Goal: Navigation & Orientation: Find specific page/section

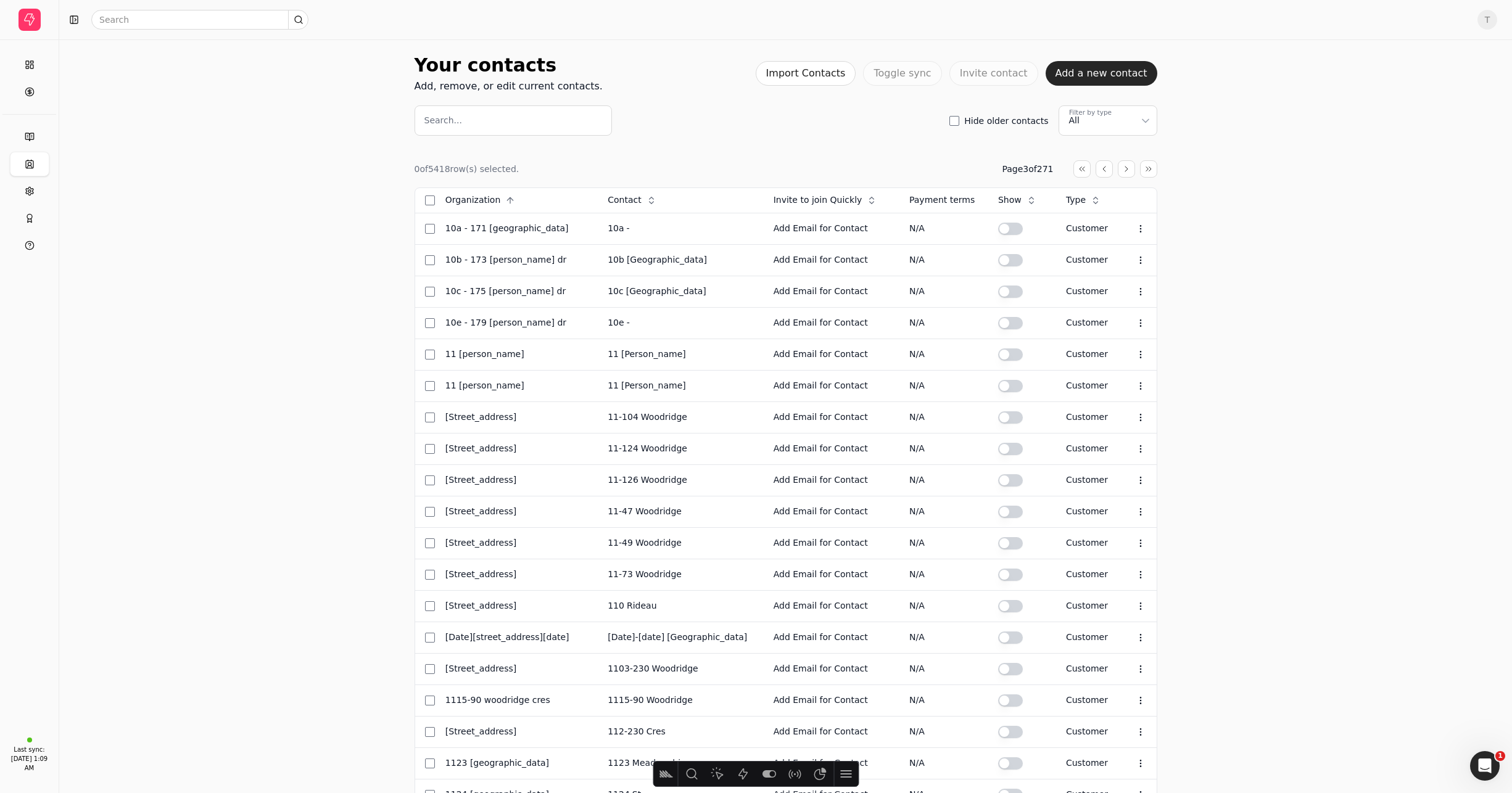
click at [1259, 221] on div "Your contacts Add, remove, or edit current contacts. Import Contacts Toggle syn…" at bounding box center [786, 477] width 1453 height 882
click at [842, 67] on button "Import Contacts" at bounding box center [806, 73] width 100 height 24
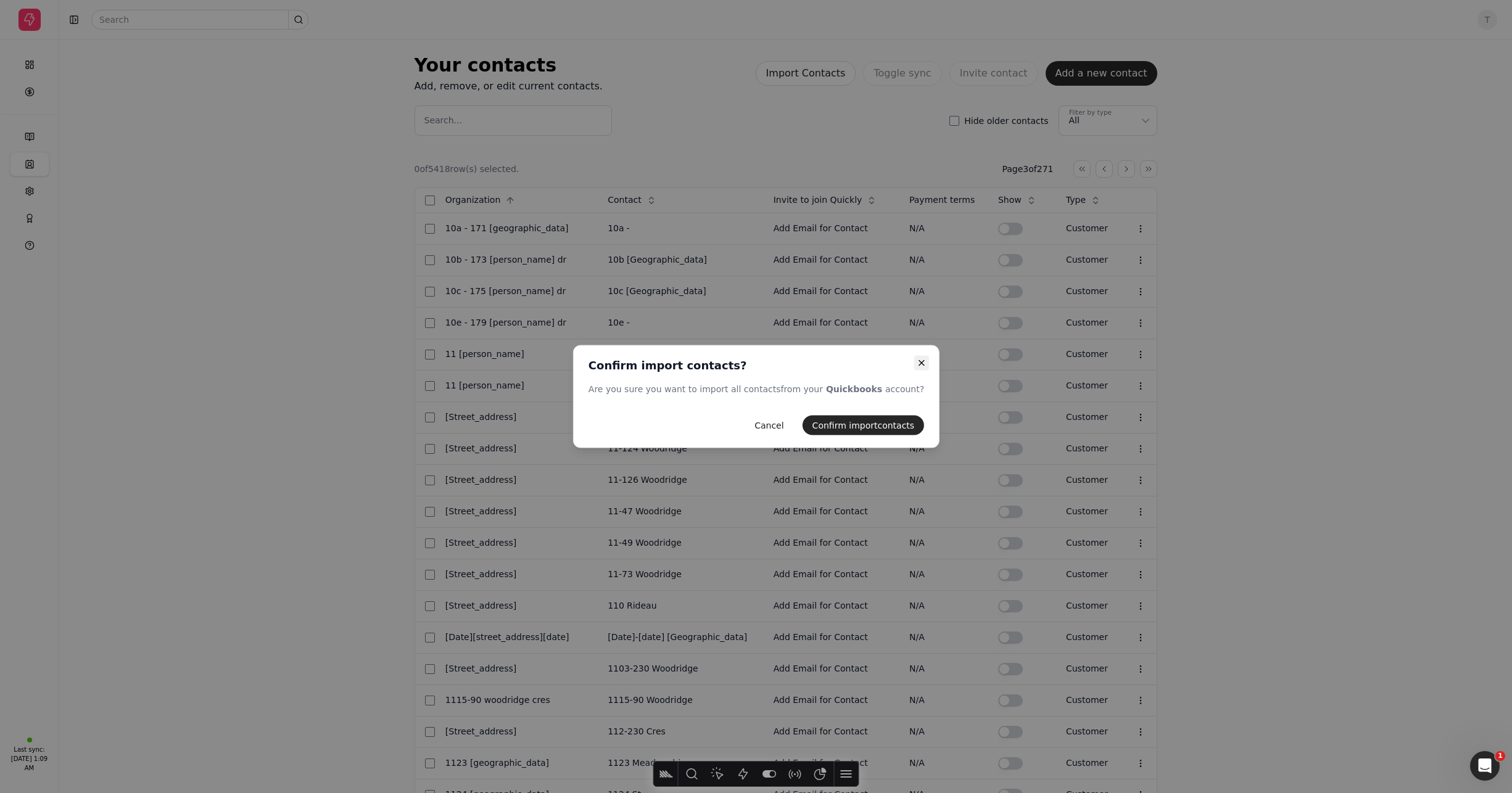
click at [917, 364] on icon "button" at bounding box center [922, 364] width 10 height 10
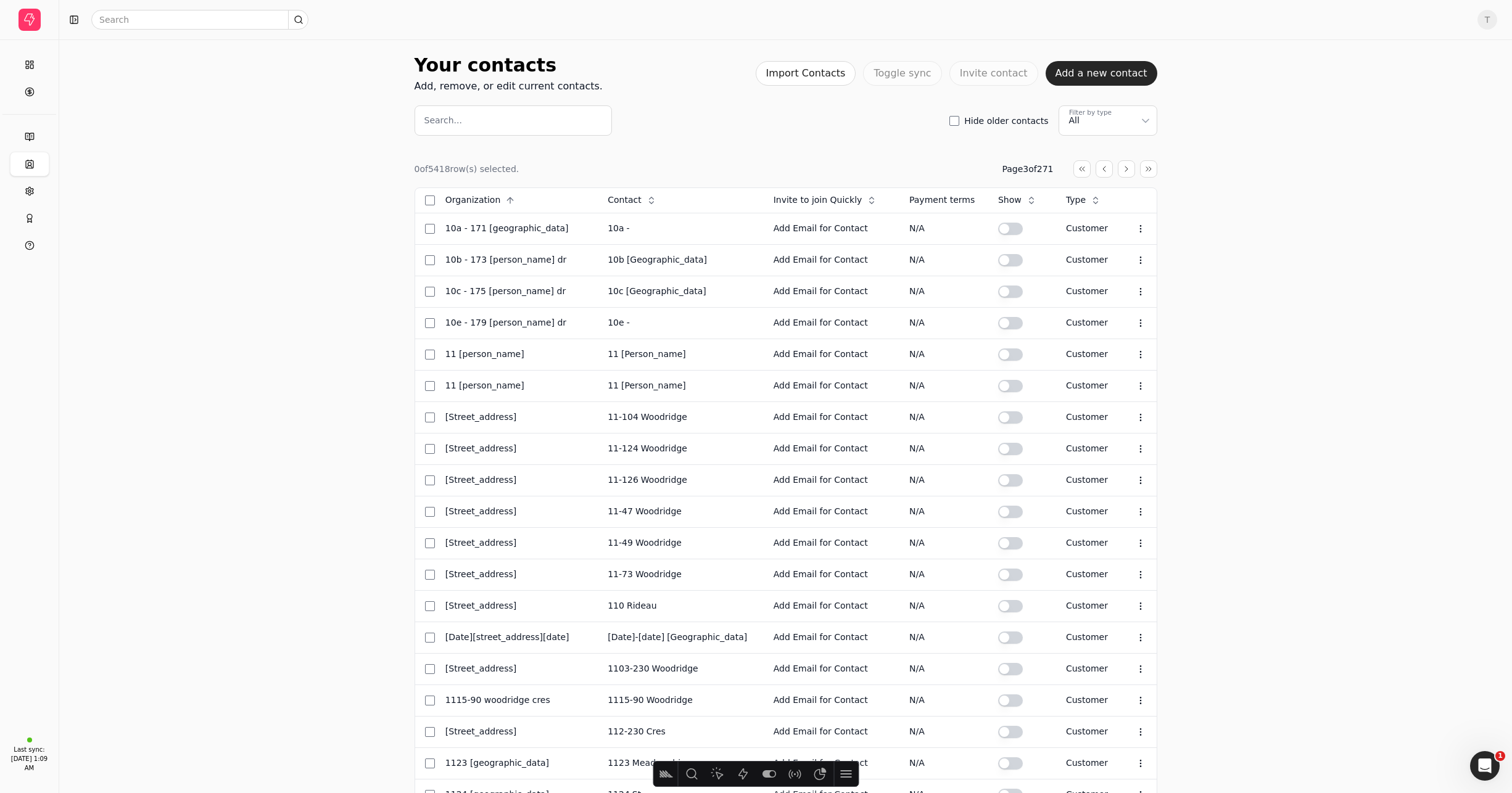
click at [1279, 301] on div "Your contacts Add, remove, or edit current contacts. Import Contacts Toggle syn…" at bounding box center [786, 477] width 1453 height 882
click at [26, 189] on icon at bounding box center [29, 190] width 7 height 8
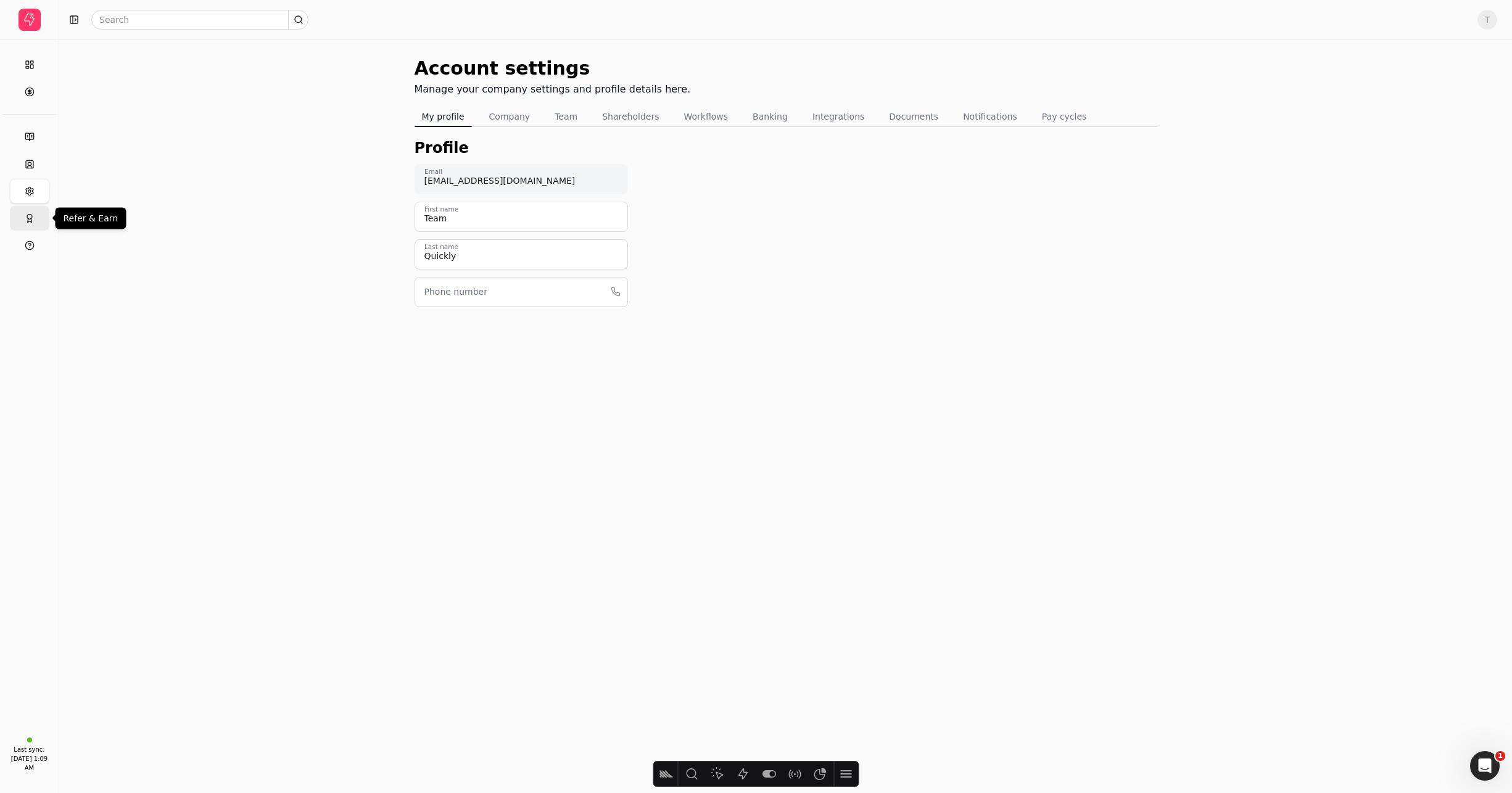
click at [38, 212] on button "Refer & Earn" at bounding box center [29, 218] width 39 height 24
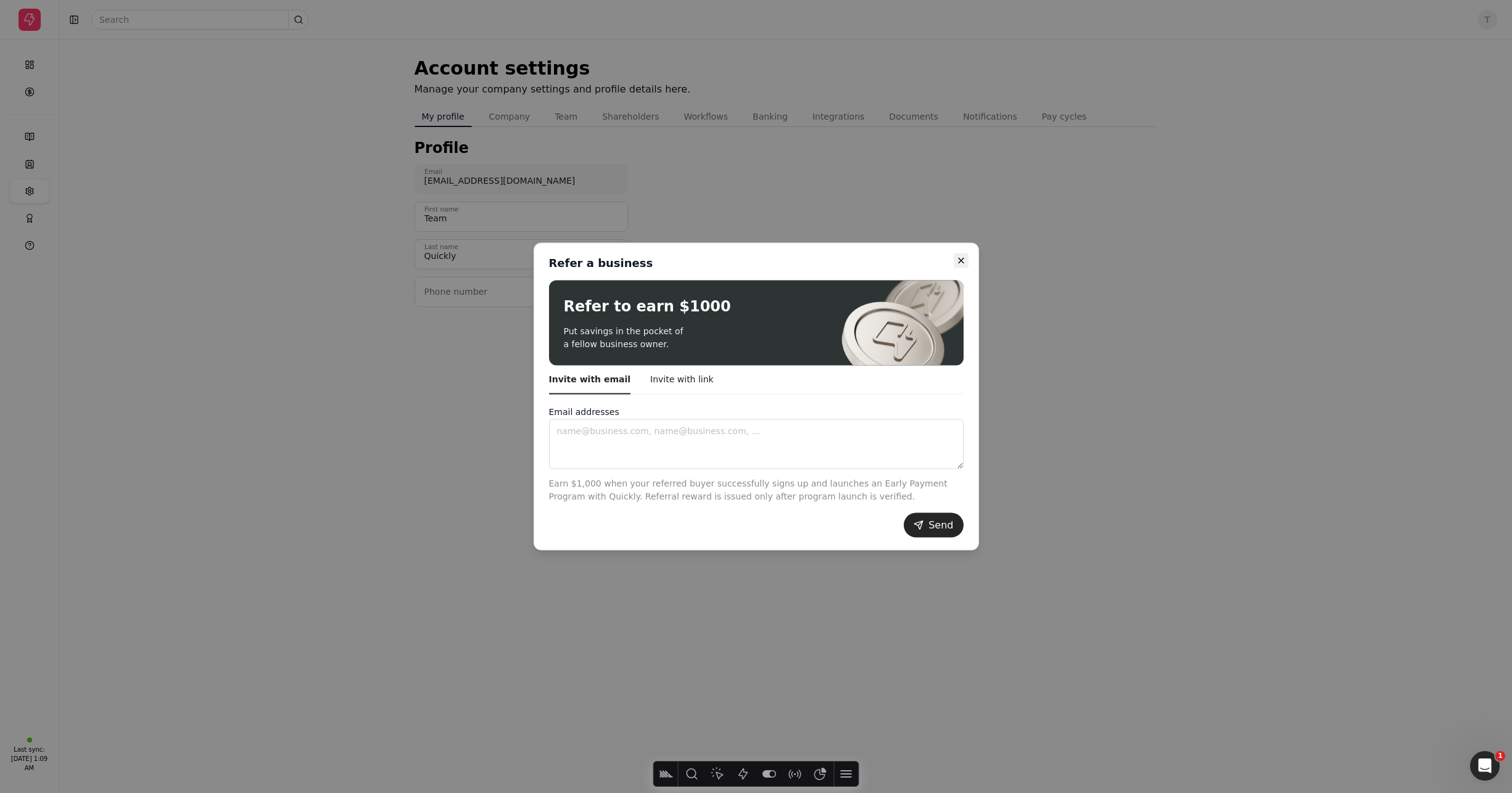
click at [959, 258] on icon "button" at bounding box center [961, 261] width 5 height 5
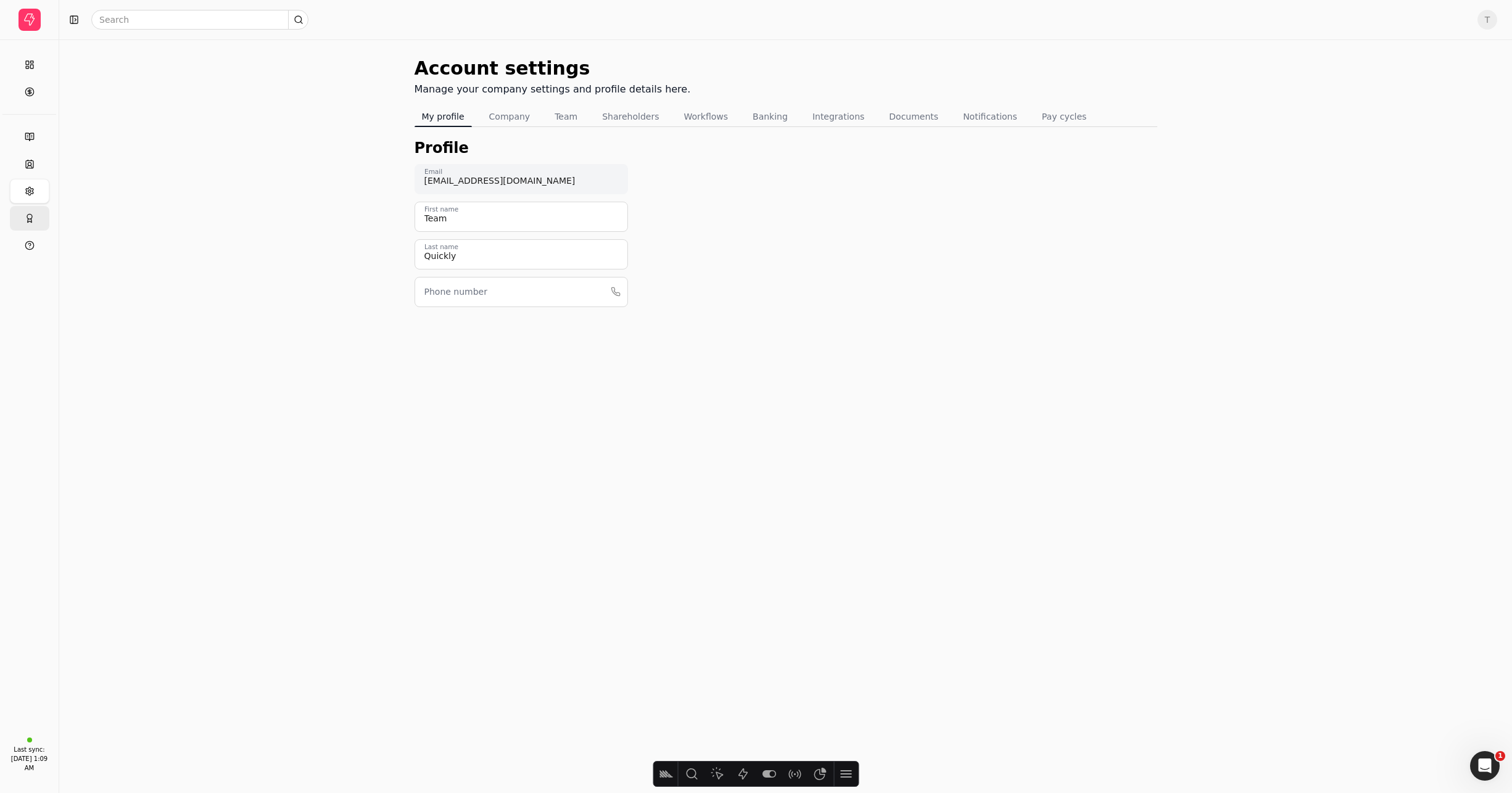
click at [42, 220] on button "Refer & Earn" at bounding box center [29, 218] width 39 height 24
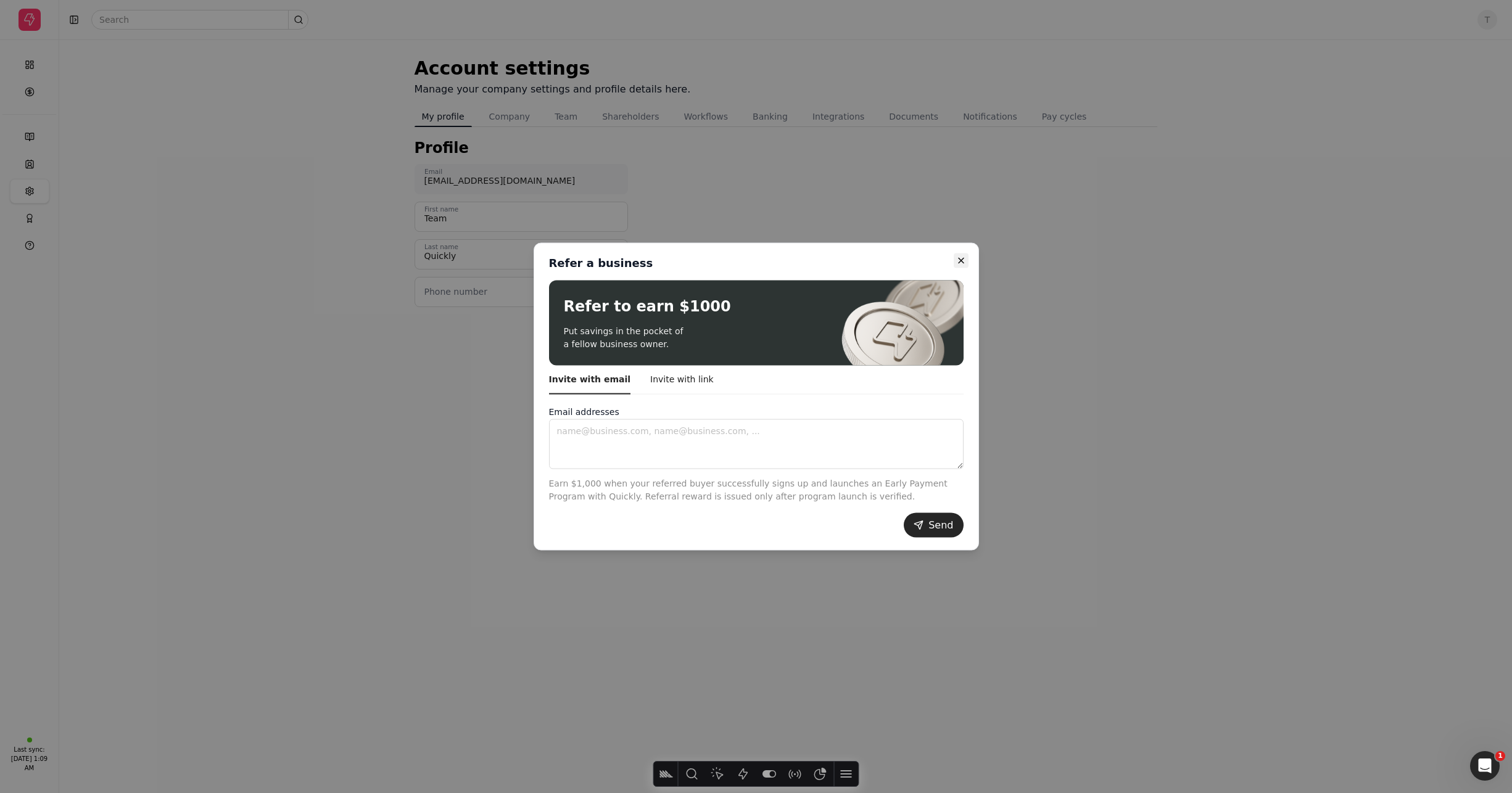
click at [960, 260] on icon "button" at bounding box center [961, 261] width 5 height 5
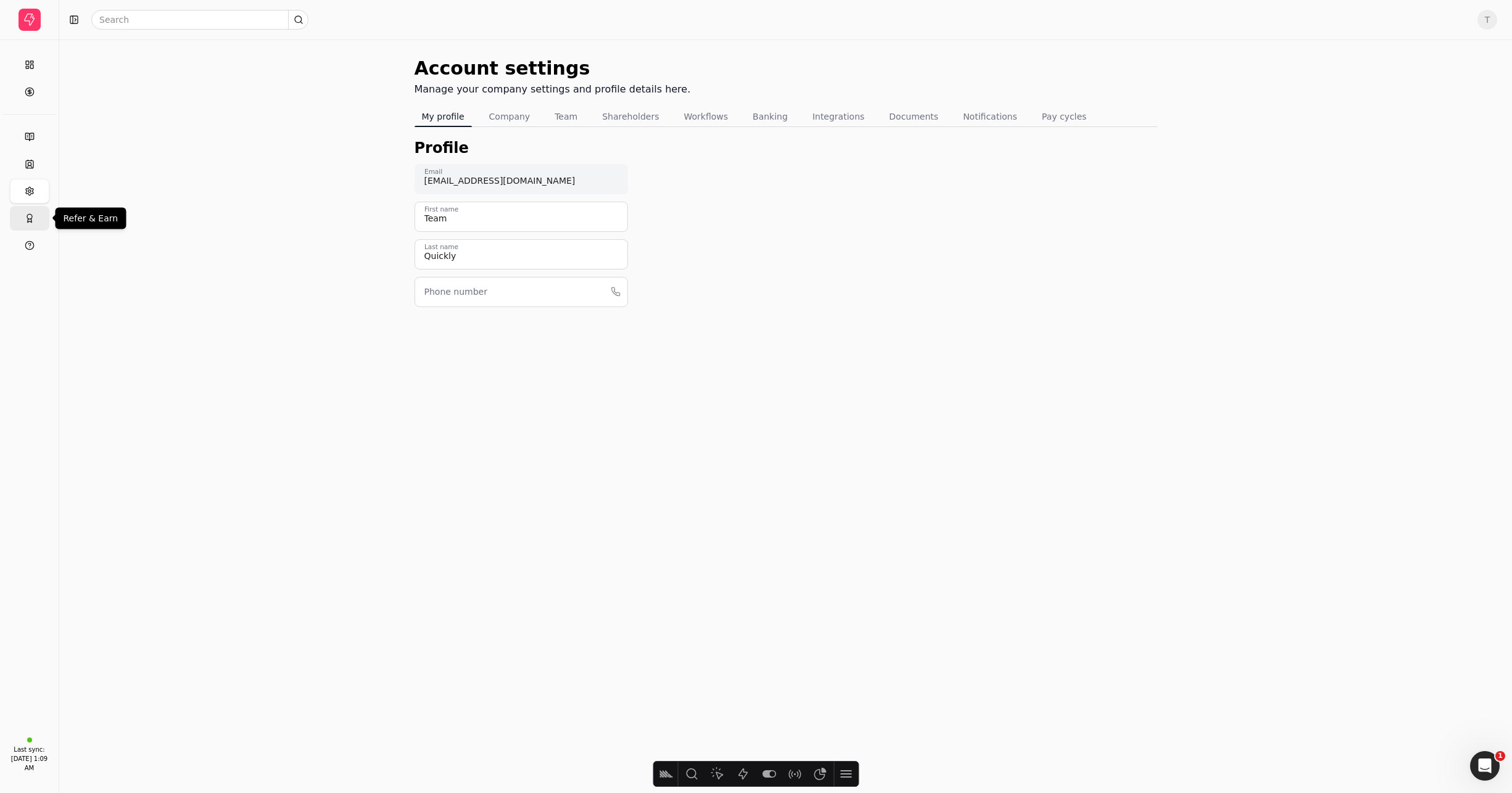
click at [18, 213] on button "Refer & Earn" at bounding box center [29, 218] width 39 height 24
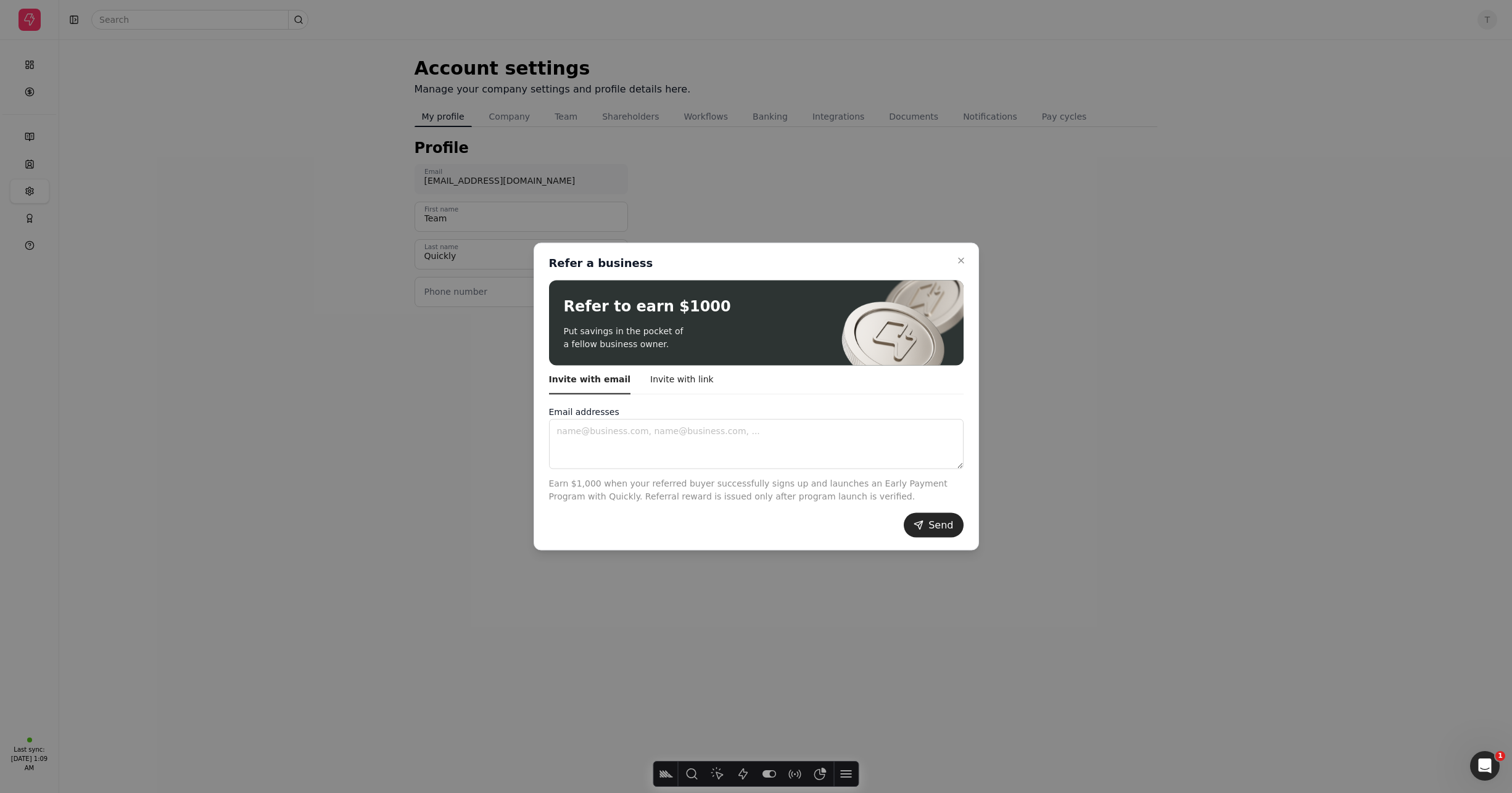
drag, startPoint x: 958, startPoint y: 261, endPoint x: 98, endPoint y: 266, distance: 860.0
click at [955, 261] on button "Close" at bounding box center [961, 261] width 15 height 15
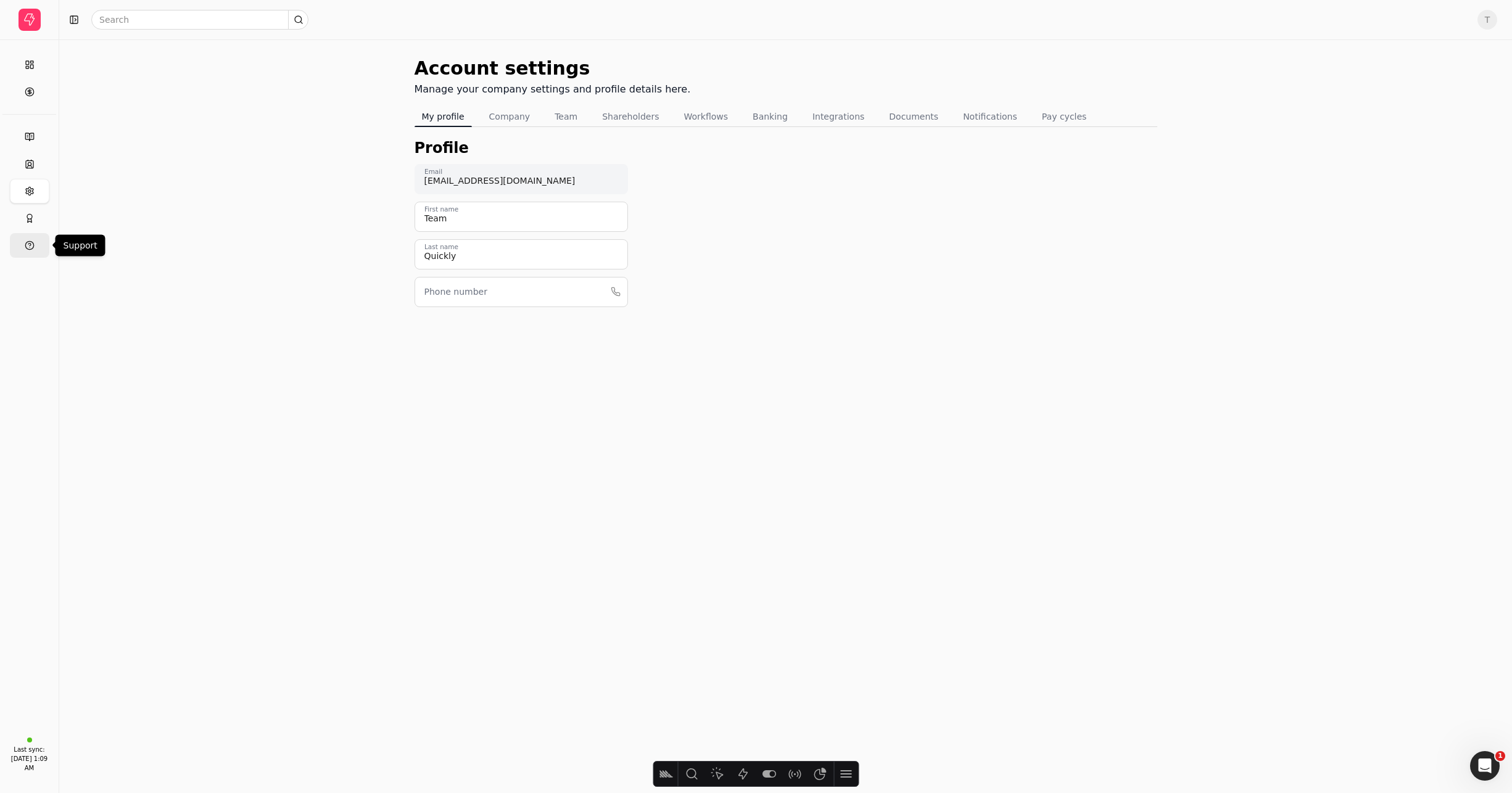
click at [24, 246] on button "Support" at bounding box center [29, 245] width 39 height 24
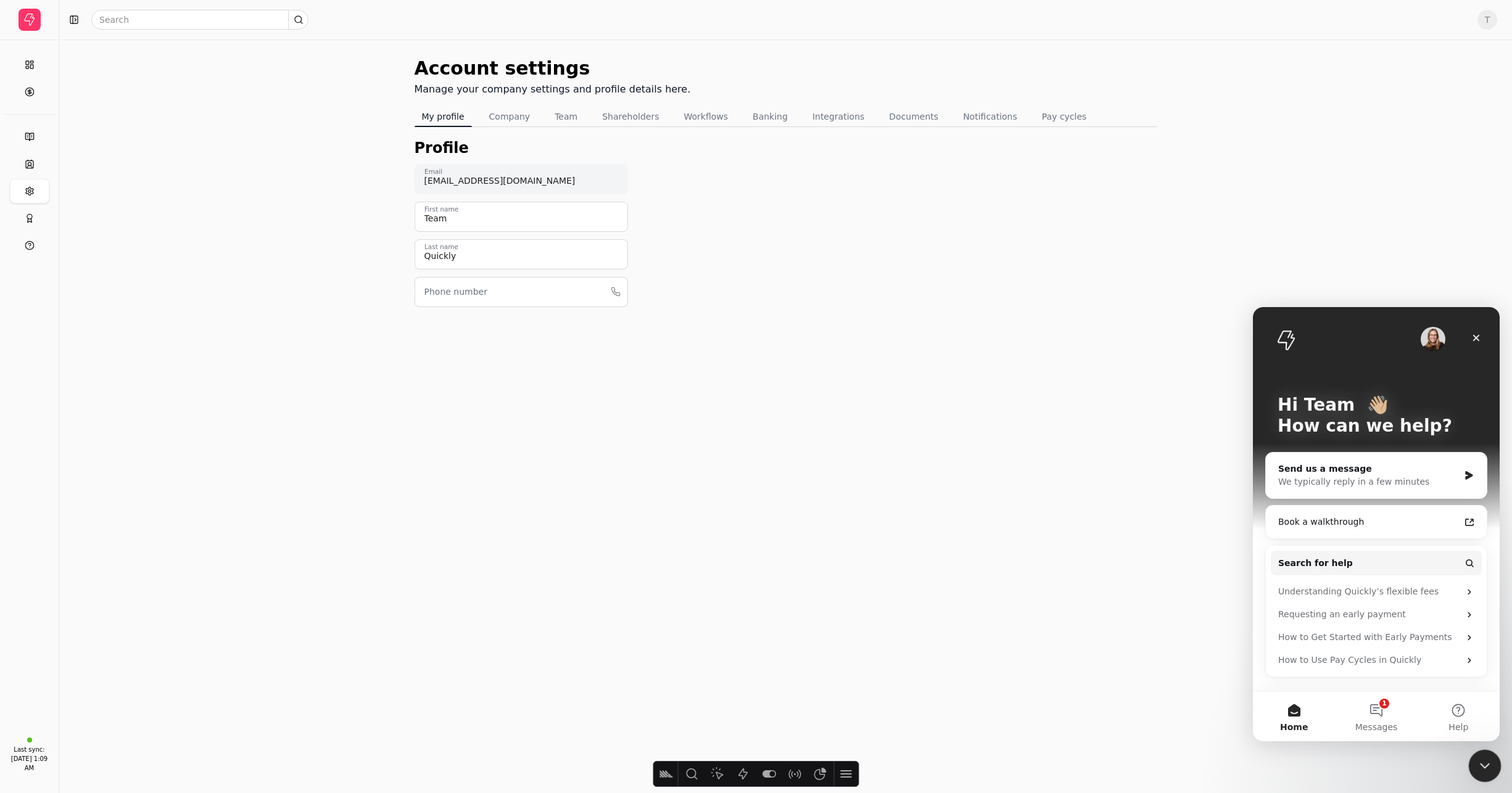
drag, startPoint x: 1496, startPoint y: 766, endPoint x: 2968, endPoint y: 1518, distance: 1653.0
click html
click at [1493, 773] on div "Close Intercom Messenger" at bounding box center [1483, 764] width 29 height 29
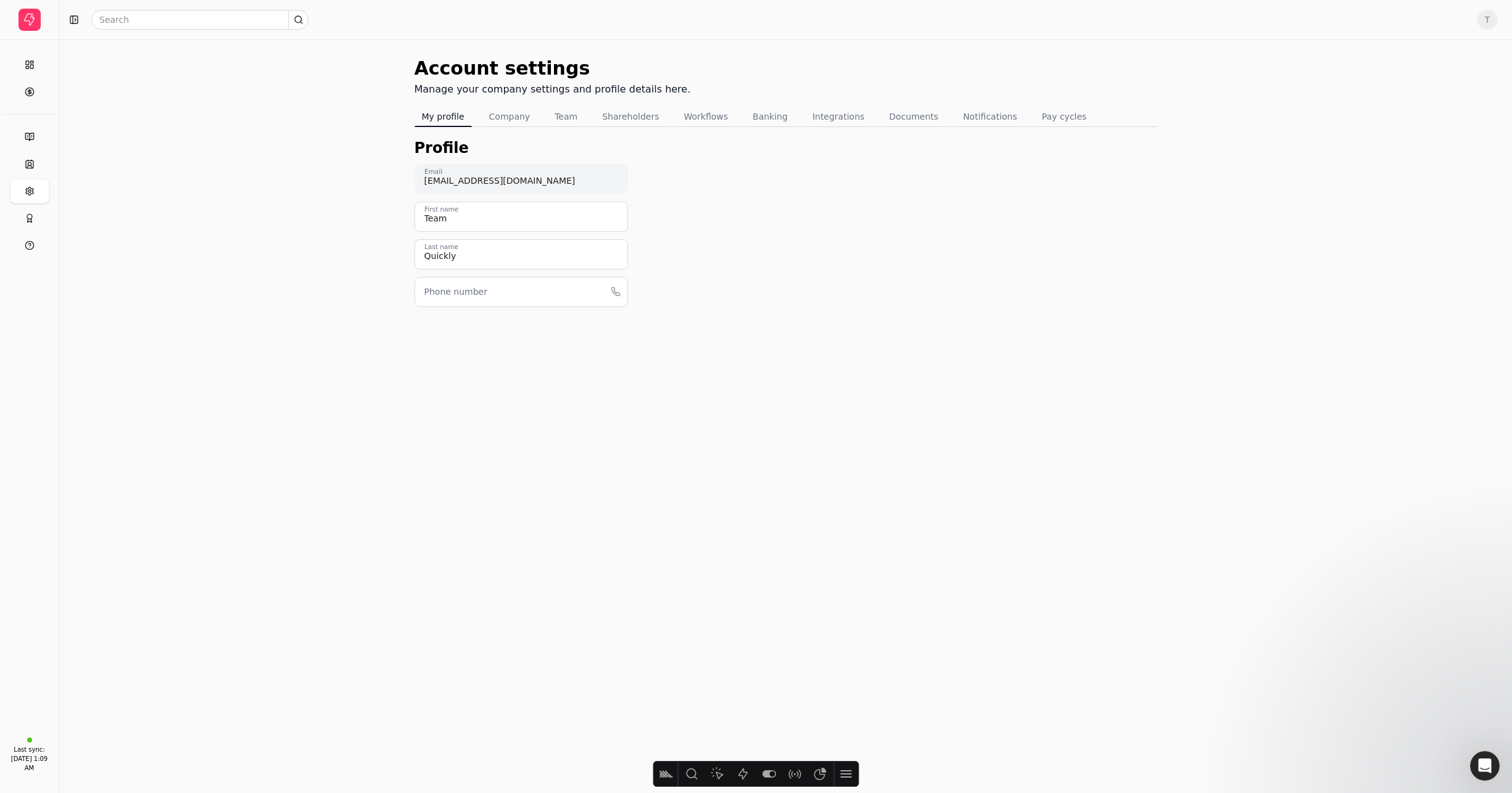
click at [534, 530] on div "Account settings Manage your company settings and profile details here. My prof…" at bounding box center [786, 416] width 1453 height 754
click at [11, 767] on div "[DATE] 1:09 AM" at bounding box center [29, 764] width 47 height 19
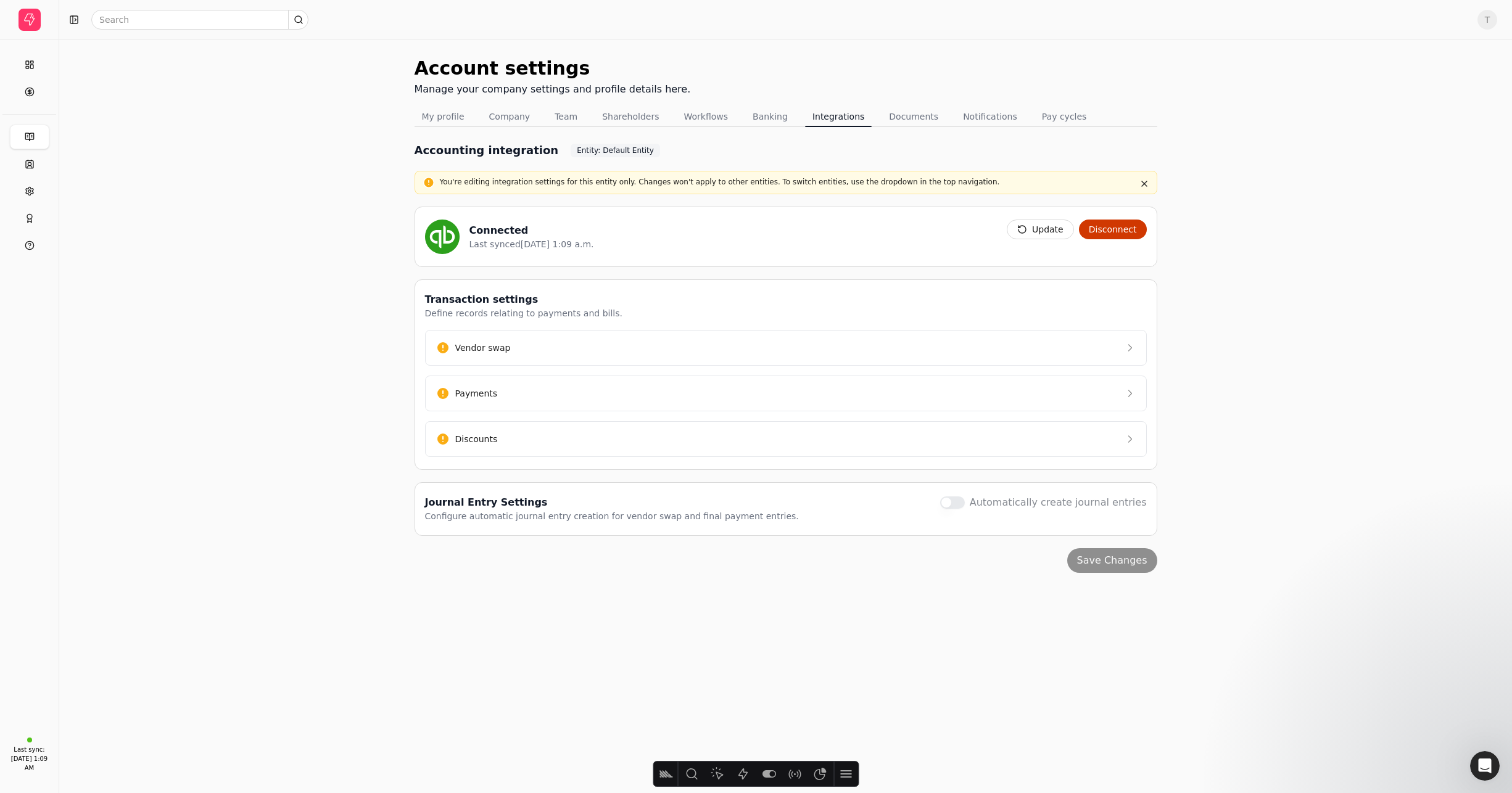
click at [1314, 209] on div "Account settings Manage your company settings and profile details here. My prof…" at bounding box center [786, 416] width 1453 height 754
click at [69, 11] on button "button" at bounding box center [74, 20] width 20 height 20
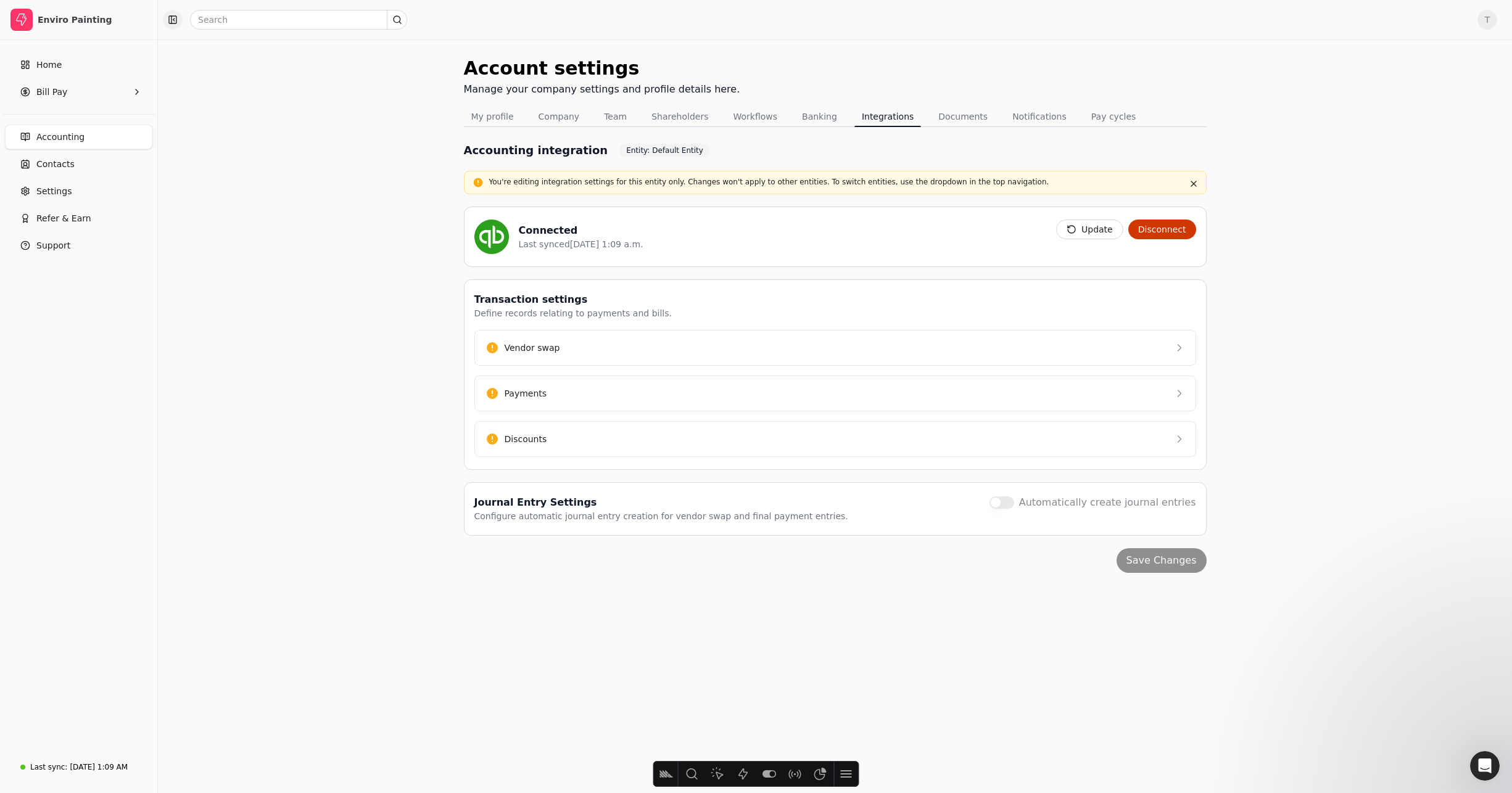
click at [179, 19] on button "button" at bounding box center [173, 20] width 20 height 20
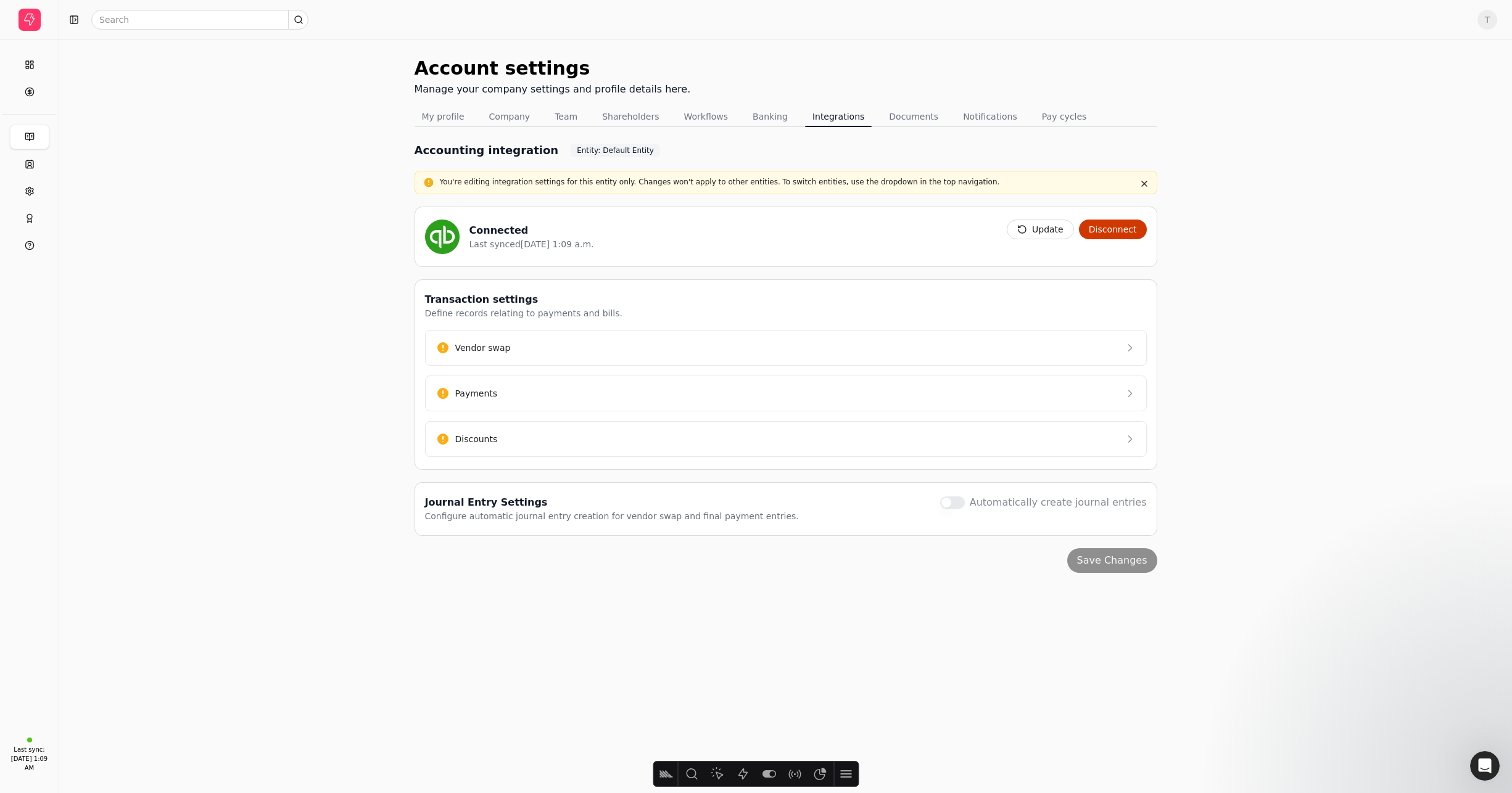
click at [301, 203] on div "Account settings Manage your company settings and profile details here. My prof…" at bounding box center [786, 416] width 1453 height 754
click at [317, 202] on div "Account settings Manage your company settings and profile details here. My prof…" at bounding box center [786, 416] width 1453 height 754
click at [25, 59] on link "Home" at bounding box center [29, 64] width 39 height 24
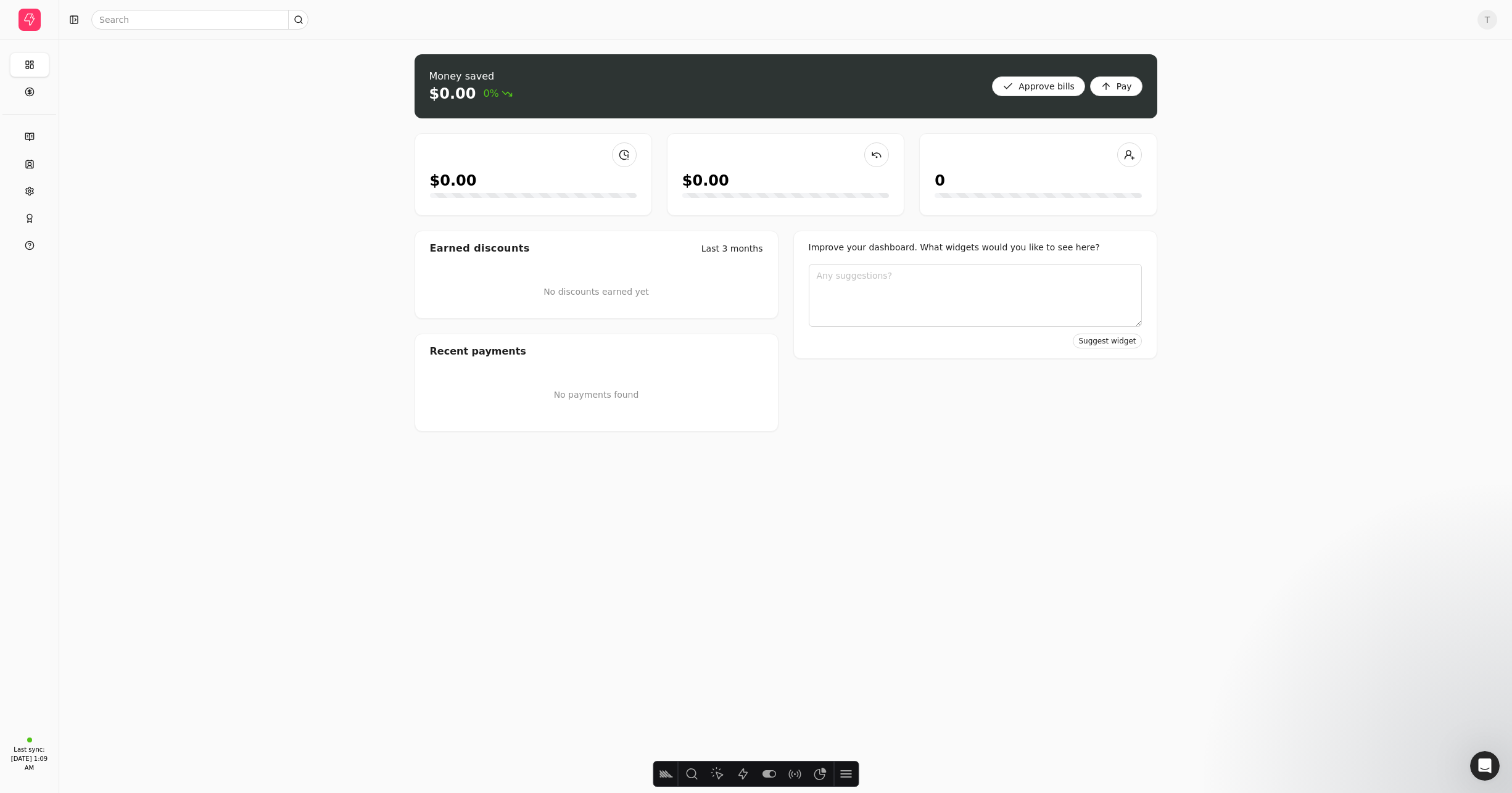
click at [248, 213] on div "Money saved $0.00 0% Approve bills Pay $0.00 $0.00 0 Earned discounts Last 3 mo…" at bounding box center [786, 416] width 1453 height 754
